Goal: Information Seeking & Learning: Learn about a topic

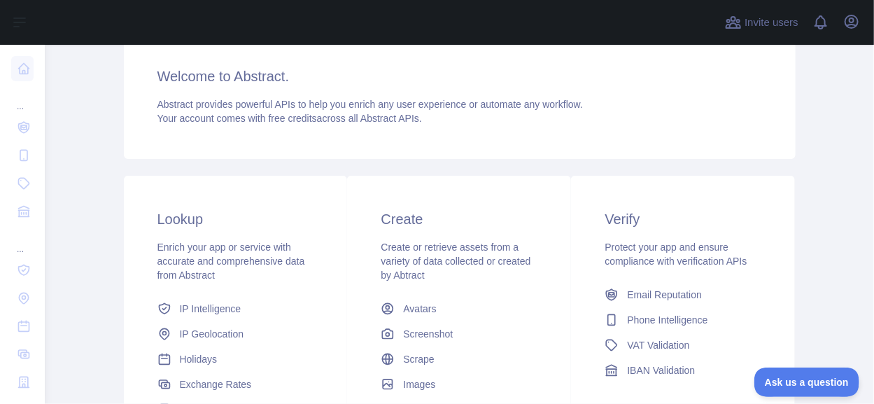
scroll to position [280, 0]
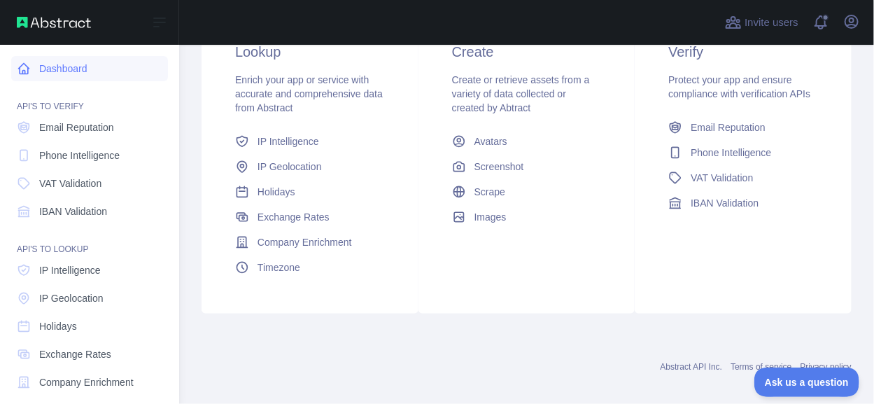
click at [66, 69] on link "Dashboard" at bounding box center [89, 68] width 157 height 25
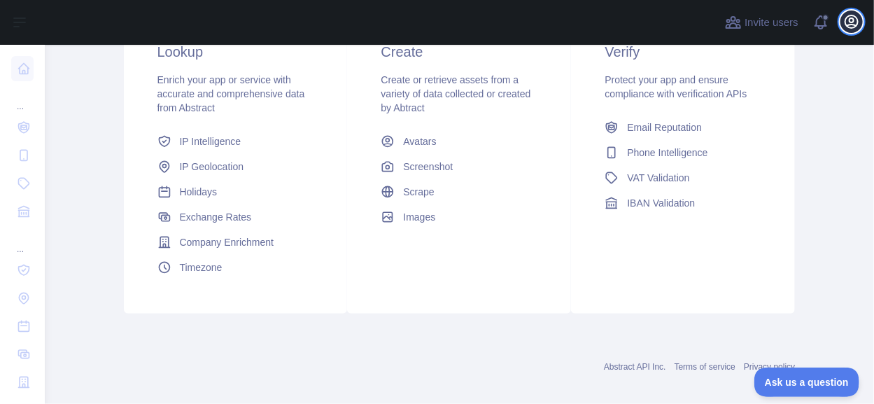
click at [852, 26] on icon "button" at bounding box center [851, 21] width 17 height 17
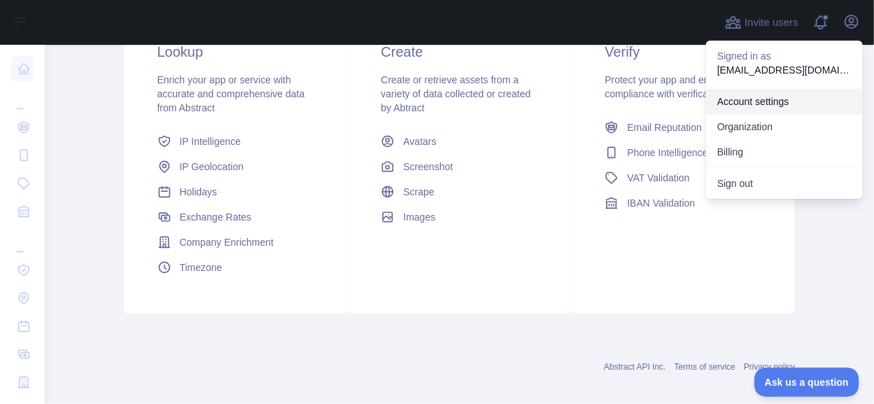
click at [765, 101] on link "Account settings" at bounding box center [784, 101] width 157 height 25
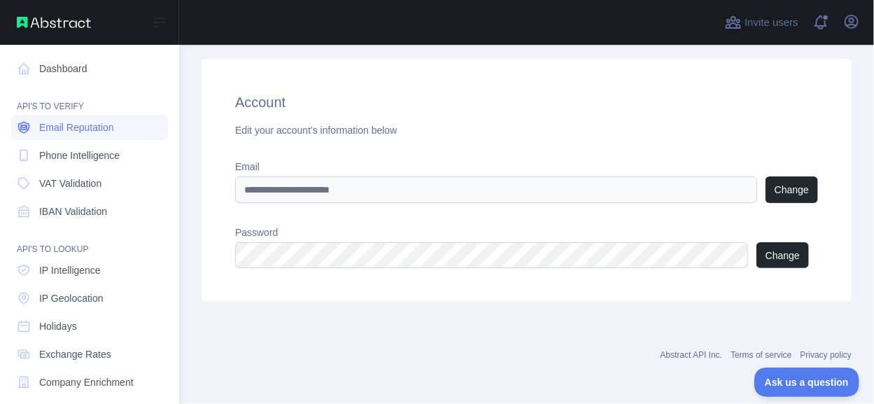
click at [74, 122] on span "Email Reputation" at bounding box center [76, 127] width 75 height 14
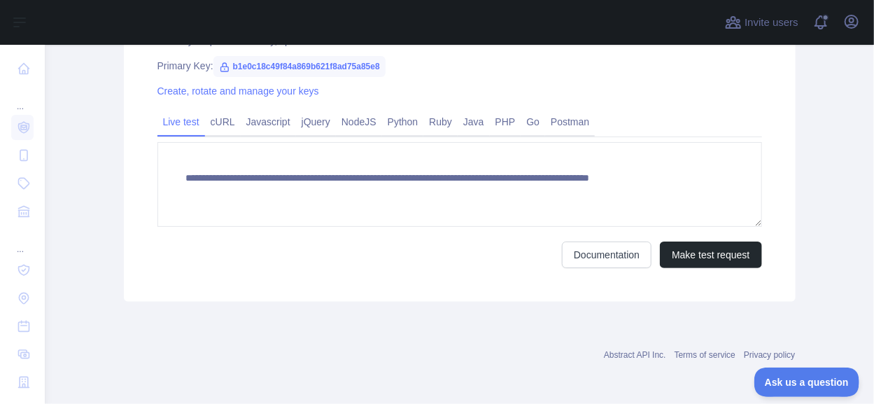
scroll to position [485, 0]
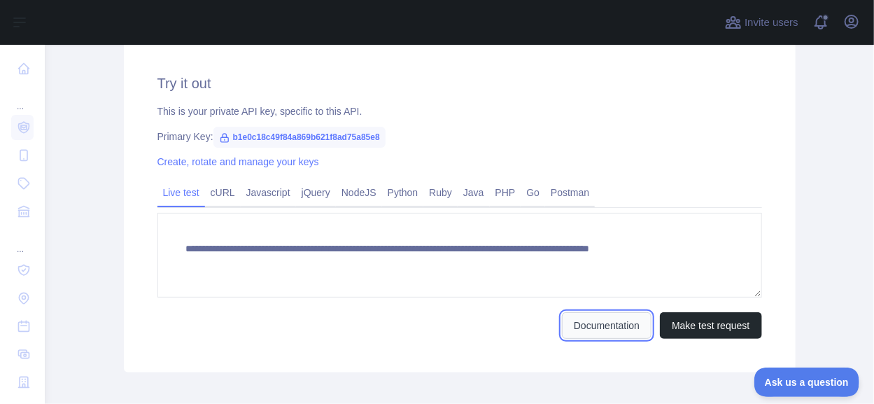
click at [605, 324] on link "Documentation" at bounding box center [607, 325] width 90 height 27
